Goal: Navigation & Orientation: Find specific page/section

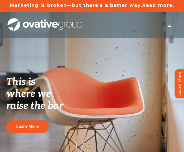
click at [170, 24] on span "Menu" at bounding box center [170, 25] width 4 height 4
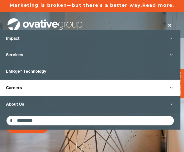
click at [44, 83] on link "Careers" at bounding box center [90, 88] width 181 height 16
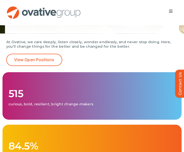
scroll to position [84, 0]
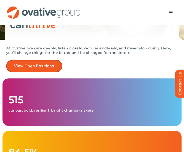
click at [41, 69] on link "View Open Positions" at bounding box center [34, 66] width 56 height 12
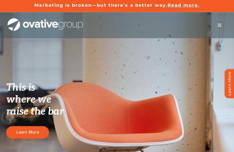
click at [220, 26] on span "Menu" at bounding box center [219, 25] width 4 height 4
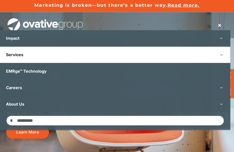
click at [77, 52] on link "Services" at bounding box center [115, 55] width 230 height 16
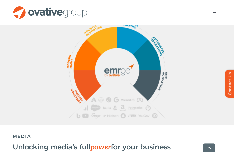
scroll to position [301, 0]
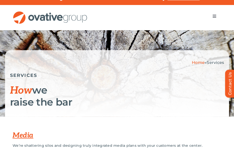
click at [216, 10] on div "Search for: * Toggle Navigation Impact Expert Insights Case Studies Awards & Pr…" at bounding box center [117, 17] width 234 height 25
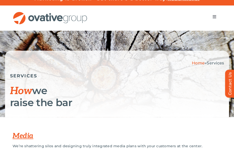
click at [212, 14] on button "Toggle Navigation" at bounding box center [214, 17] width 14 height 10
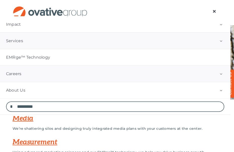
scroll to position [21, 0]
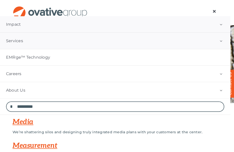
click at [14, 19] on link "Impact" at bounding box center [115, 24] width 230 height 16
